Goal: Contribute content: Contribute content

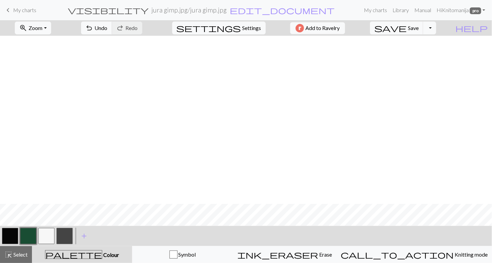
scroll to position [168, 0]
drag, startPoint x: 8, startPoint y: 9, endPoint x: 272, endPoint y: 33, distance: 265.3
click at [8, 9] on span "keyboard_arrow_left" at bounding box center [8, 9] width 8 height 9
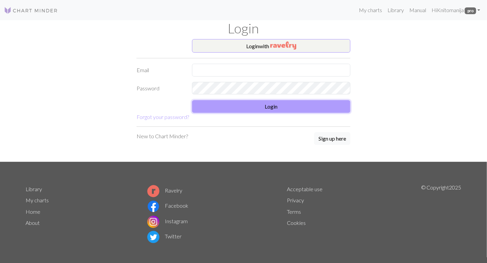
click at [271, 103] on button "Login" at bounding box center [271, 106] width 159 height 13
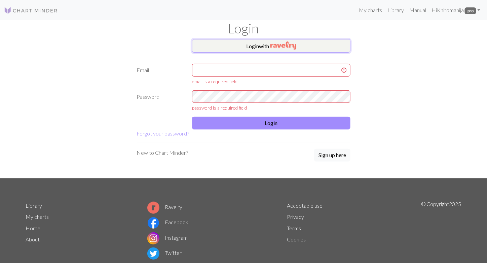
click at [276, 47] on img "button" at bounding box center [284, 45] width 26 height 8
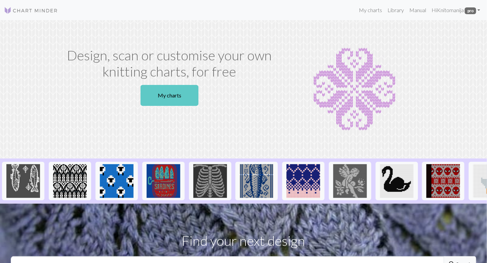
click at [159, 97] on link "My charts" at bounding box center [170, 95] width 58 height 21
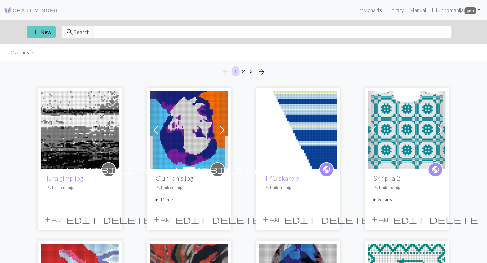
click at [39, 30] on span "add" at bounding box center [35, 31] width 8 height 9
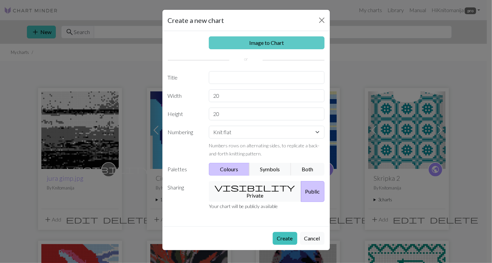
click at [277, 40] on link "Image to Chart" at bounding box center [267, 42] width 116 height 13
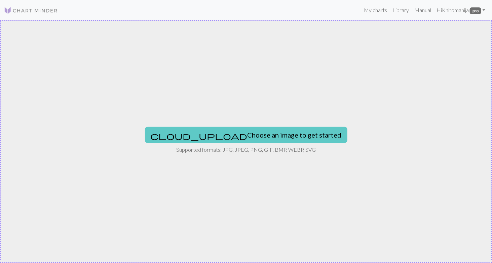
click at [251, 137] on button "cloud_upload Choose an image to get started" at bounding box center [246, 135] width 203 height 16
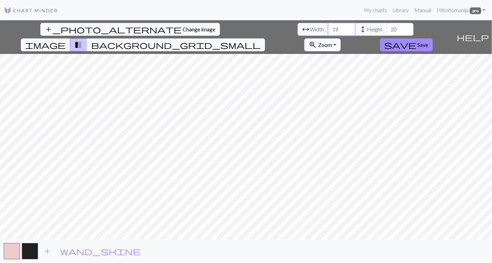
drag, startPoint x: 151, startPoint y: 28, endPoint x: 144, endPoint y: 28, distance: 7.1
click at [328, 28] on input "19" at bounding box center [341, 29] width 27 height 13
type input "60"
click at [387, 25] on input "45" at bounding box center [400, 29] width 27 height 13
click at [251, 243] on div "add_photo_alternate Change image arrow_range Width 60 height Height 45 image tr…" at bounding box center [246, 141] width 492 height 242
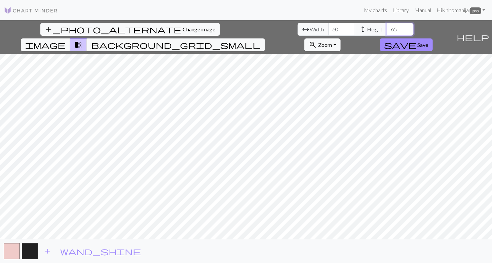
click at [387, 27] on input "65" at bounding box center [400, 29] width 27 height 13
click at [387, 27] on input "66" at bounding box center [400, 29] width 27 height 13
click at [387, 27] on input "67" at bounding box center [400, 29] width 27 height 13
click at [387, 27] on input "68" at bounding box center [400, 29] width 27 height 13
click at [387, 27] on input "69" at bounding box center [400, 29] width 27 height 13
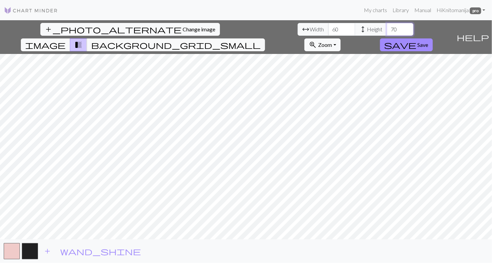
type input "70"
click at [387, 27] on input "70" at bounding box center [400, 29] width 27 height 13
click at [328, 28] on input "76" at bounding box center [341, 29] width 27 height 13
click at [328, 28] on input "77" at bounding box center [341, 29] width 27 height 13
click at [328, 28] on input "91" at bounding box center [341, 29] width 27 height 13
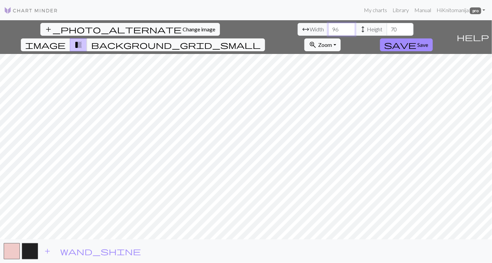
click at [328, 27] on input "97" at bounding box center [341, 29] width 27 height 13
click at [328, 27] on input "98" at bounding box center [341, 29] width 27 height 13
click at [328, 27] on input "99" at bounding box center [341, 29] width 27 height 13
type input "100"
click at [328, 27] on input "100" at bounding box center [341, 29] width 27 height 13
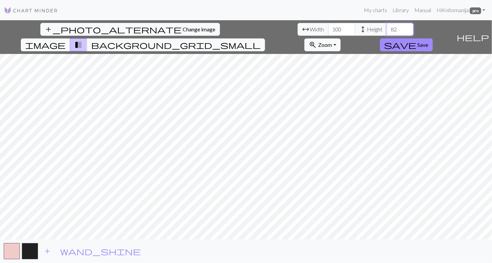
click at [387, 25] on input "82" at bounding box center [400, 29] width 27 height 13
click at [387, 26] on input "93" at bounding box center [400, 29] width 27 height 13
click at [387, 26] on input "94" at bounding box center [400, 29] width 27 height 13
click at [387, 27] on input "95" at bounding box center [400, 29] width 27 height 13
click at [387, 27] on input "96" at bounding box center [400, 29] width 27 height 13
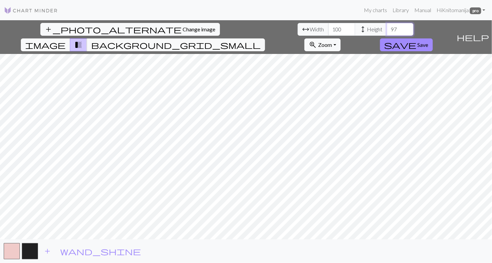
click at [387, 27] on input "97" at bounding box center [400, 29] width 27 height 13
click at [387, 27] on input "98" at bounding box center [400, 29] width 27 height 13
click at [387, 27] on input "99" at bounding box center [400, 29] width 27 height 13
type input "100"
click at [387, 27] on input "100" at bounding box center [400, 29] width 27 height 13
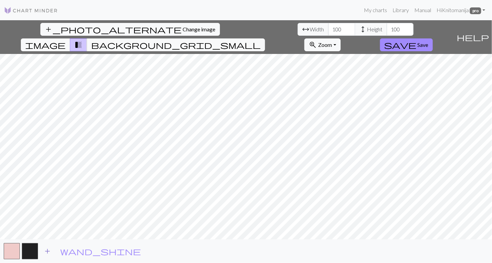
click at [47, 251] on span "add" at bounding box center [47, 250] width 8 height 9
click at [261, 40] on span "background_grid_small" at bounding box center [176, 44] width 170 height 9
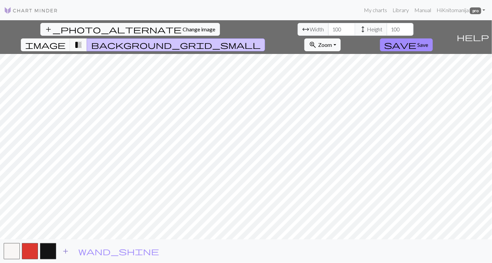
click at [66, 251] on span "add" at bounding box center [66, 250] width 8 height 9
click at [68, 251] on button "button" at bounding box center [66, 251] width 16 height 16
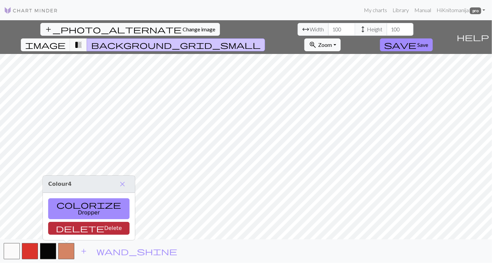
click at [75, 230] on button "delete Delete" at bounding box center [88, 227] width 81 height 13
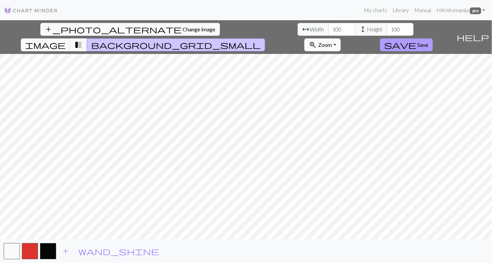
click at [429, 41] on span "Save" at bounding box center [423, 44] width 11 height 6
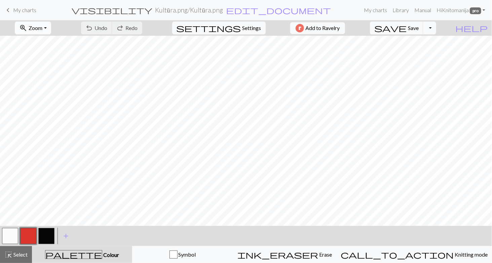
click at [42, 29] on span "Zoom" at bounding box center [36, 28] width 14 height 6
click at [47, 66] on button "Fit height" at bounding box center [41, 64] width 53 height 11
click at [43, 232] on button "button" at bounding box center [46, 236] width 16 height 16
click at [6, 236] on button "button" at bounding box center [10, 236] width 16 height 16
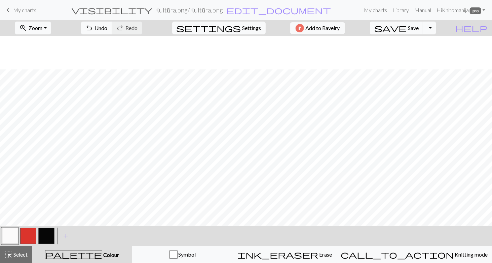
scroll to position [135, 0]
click at [51, 239] on button "button" at bounding box center [46, 236] width 16 height 16
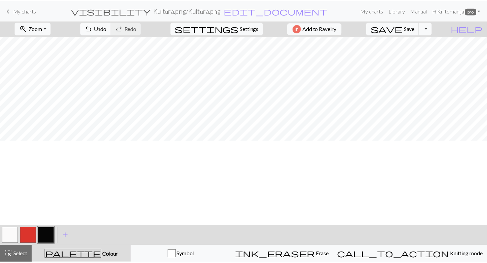
scroll to position [74, 0]
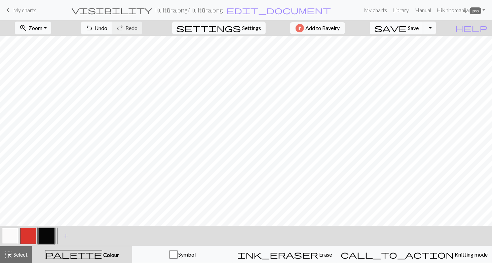
click at [419, 27] on span "Save" at bounding box center [413, 28] width 11 height 6
click at [21, 7] on span "My charts" at bounding box center [24, 10] width 23 height 6
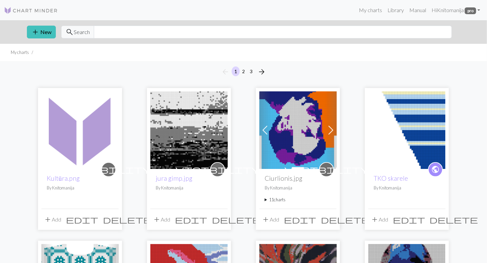
click at [56, 218] on button "add Add" at bounding box center [52, 219] width 22 height 13
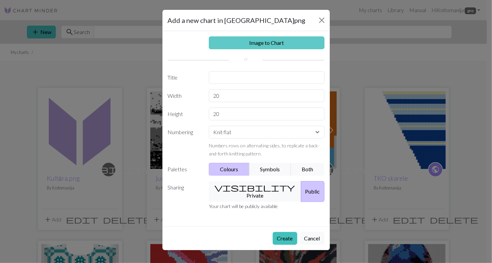
click at [285, 39] on link "Image to Chart" at bounding box center [267, 42] width 116 height 13
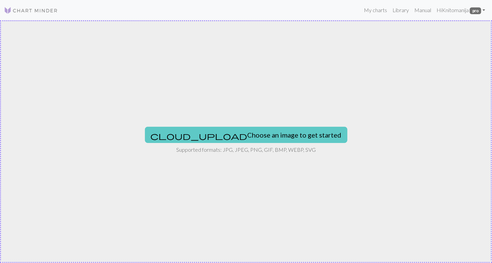
click at [281, 135] on button "cloud_upload Choose an image to get started" at bounding box center [246, 135] width 203 height 16
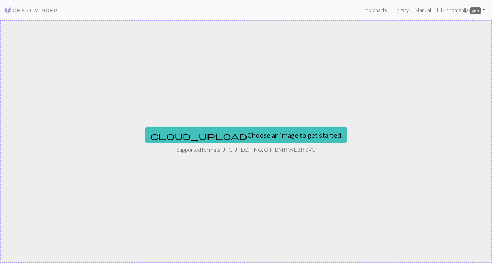
click at [27, 8] on img at bounding box center [31, 10] width 54 height 8
